Goal: Obtain resource: Download file/media

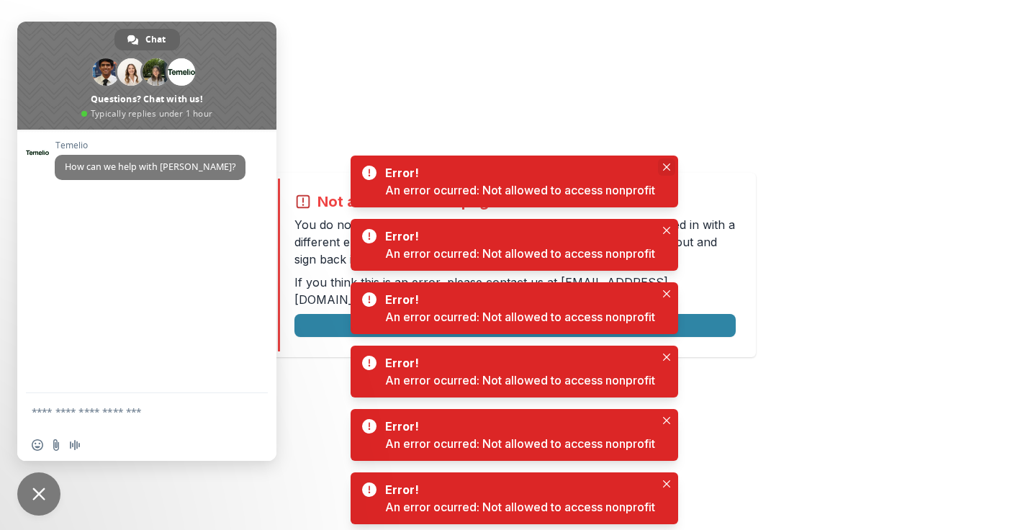
click at [665, 165] on icon "Close" at bounding box center [665, 166] width 7 height 7
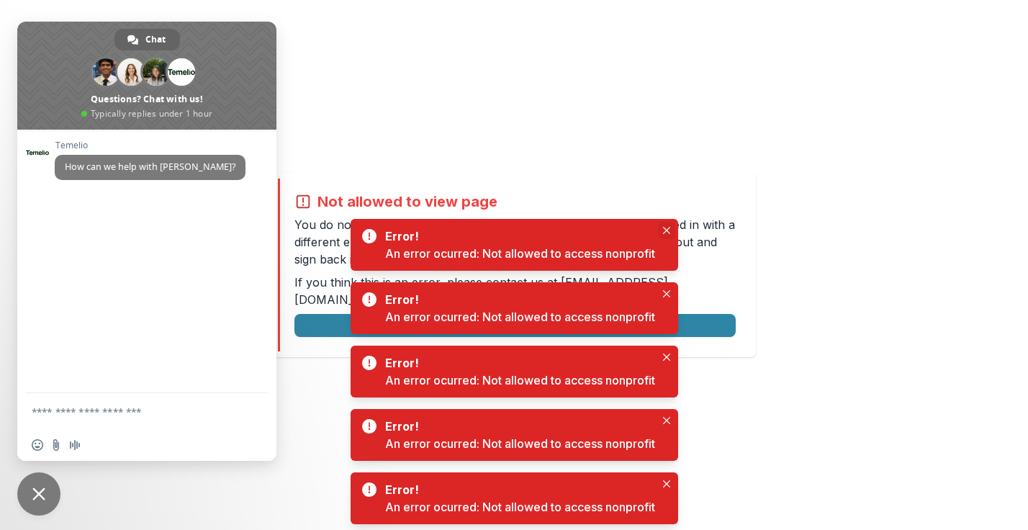
click at [672, 225] on button "Close" at bounding box center [666, 230] width 17 height 17
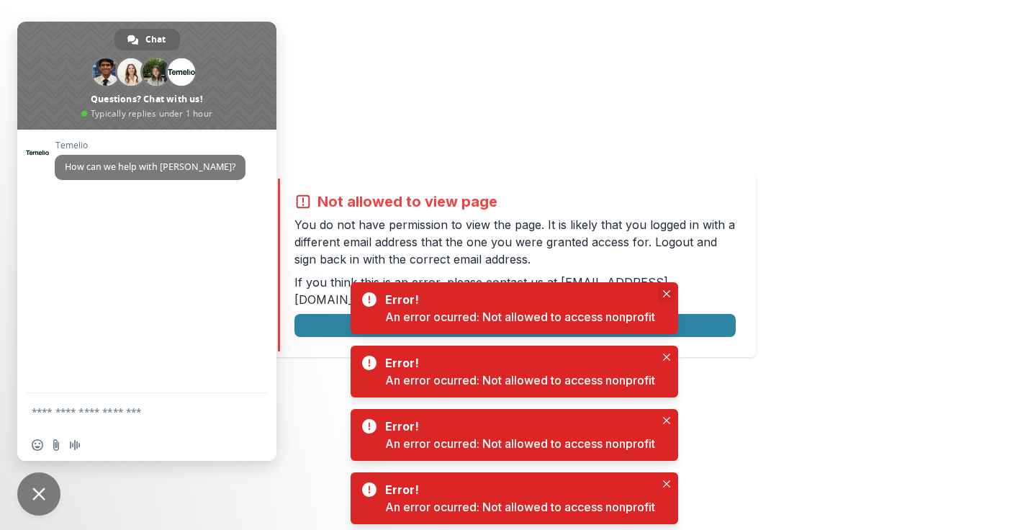
click at [663, 293] on button "Close" at bounding box center [666, 293] width 17 height 17
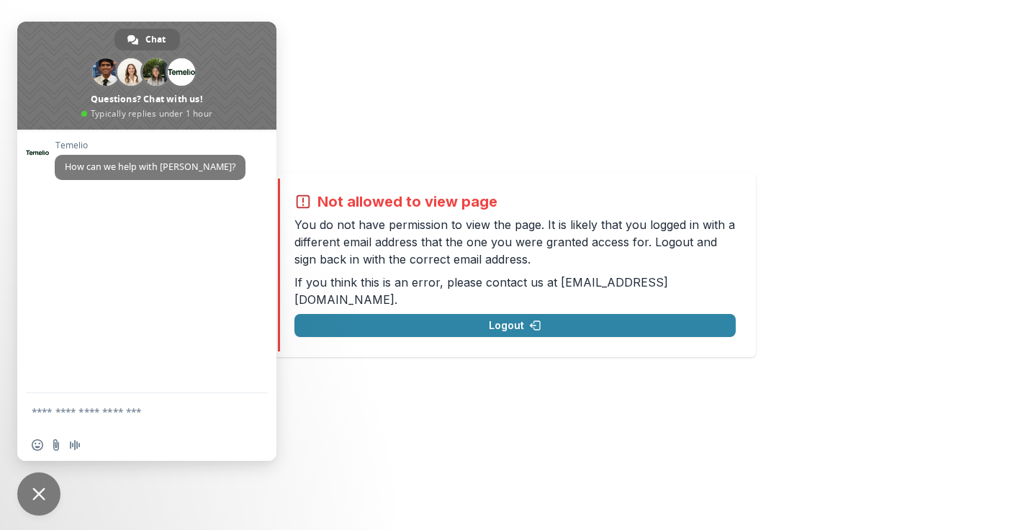
click at [534, 141] on div "Not allowed to view page You do not have permission to view the page. It is lik…" at bounding box center [514, 265] width 1028 height 530
click at [376, 61] on div "Not allowed to view page You do not have permission to view the page. It is lik…" at bounding box center [514, 265] width 1028 height 530
click at [41, 489] on span "Close chat" at bounding box center [38, 493] width 13 height 13
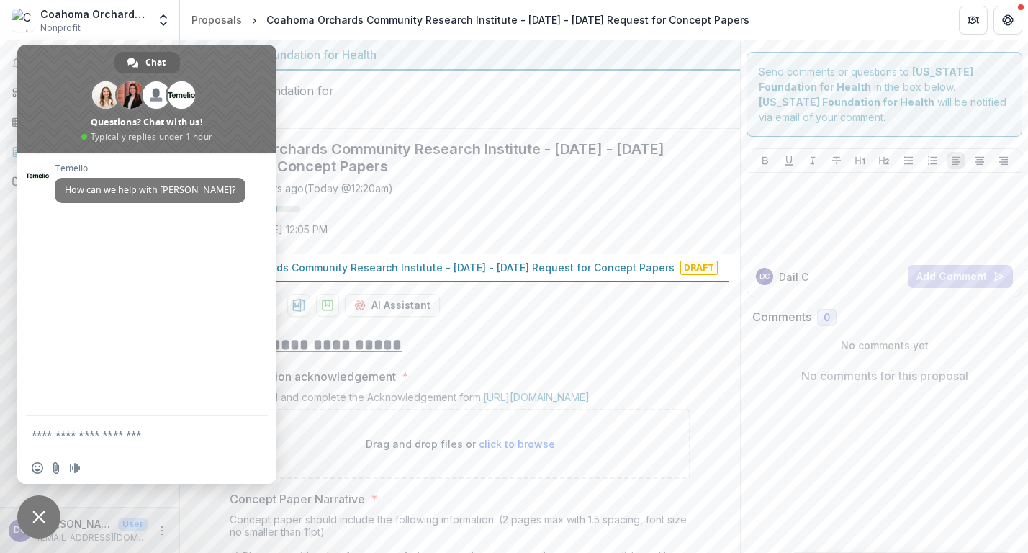
click at [571, 243] on div "Saved 10 hours ago ( [DATE] @ 12:20am ) 68 % Due on [DATE] 12:05 PM" at bounding box center [448, 212] width 514 height 62
click at [374, 117] on div at bounding box center [460, 100] width 560 height 58
click at [506, 54] on div "[US_STATE] Foundation for Health" at bounding box center [459, 54] width 537 height 17
click at [506, 53] on div "[US_STATE] Foundation for Health" at bounding box center [459, 54] width 537 height 17
click at [32, 515] on span "Close chat" at bounding box center [38, 516] width 43 height 43
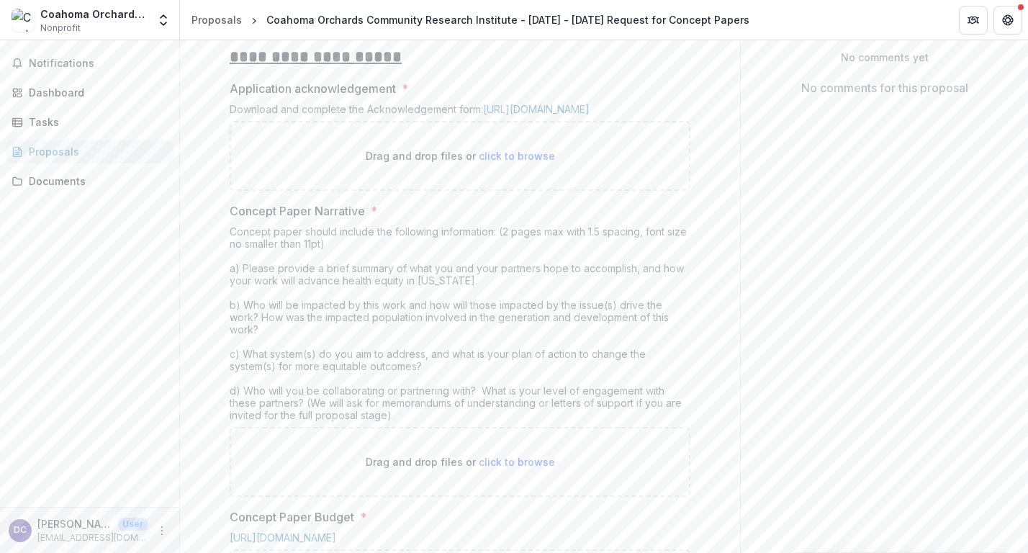
scroll to position [289, 0]
click at [494, 114] on link "[URL][DOMAIN_NAME]" at bounding box center [536, 107] width 107 height 12
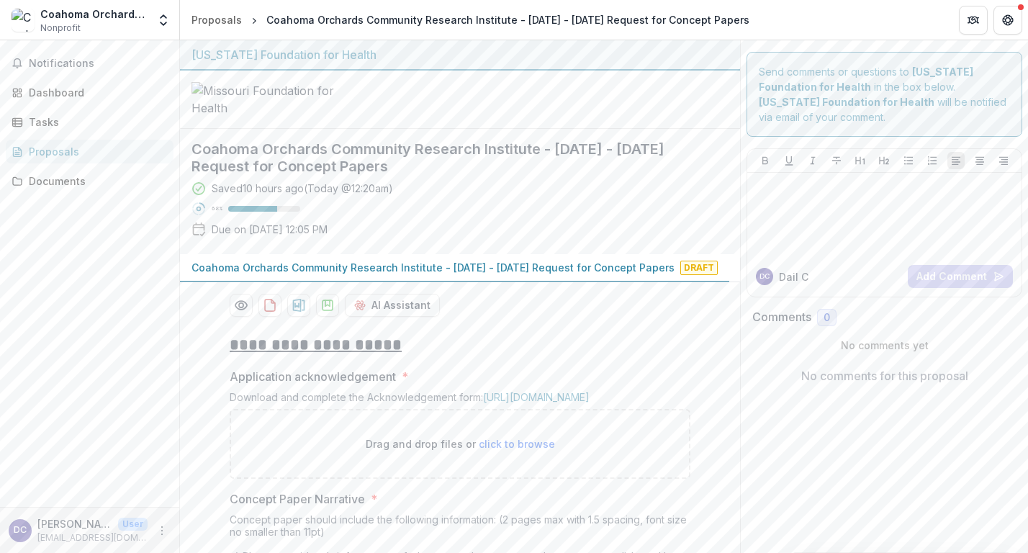
scroll to position [0, 0]
